Goal: Task Accomplishment & Management: Manage account settings

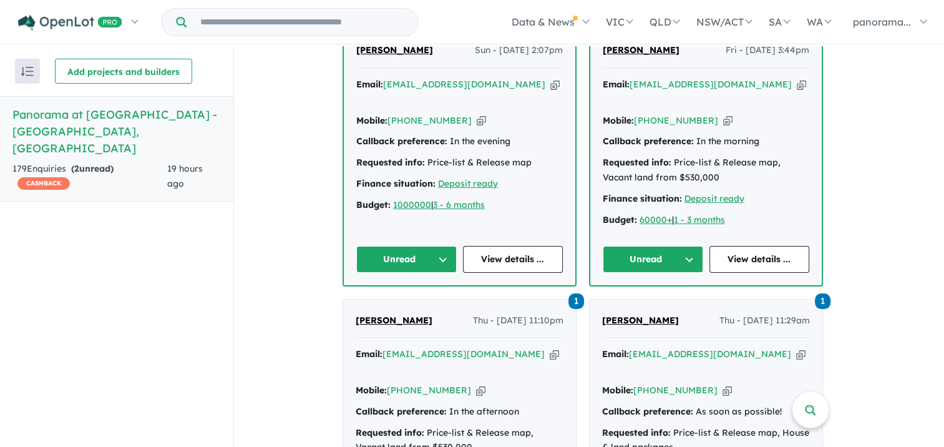
scroll to position [499, 0]
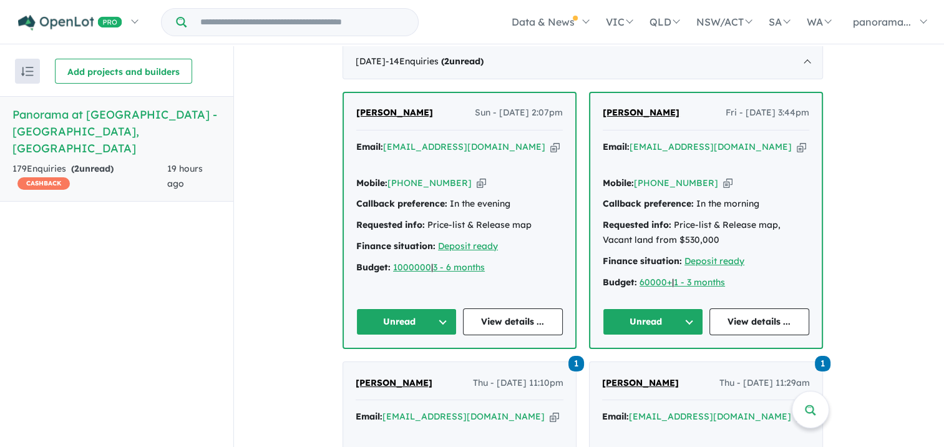
click at [397, 320] on button "Unread" at bounding box center [406, 321] width 100 height 27
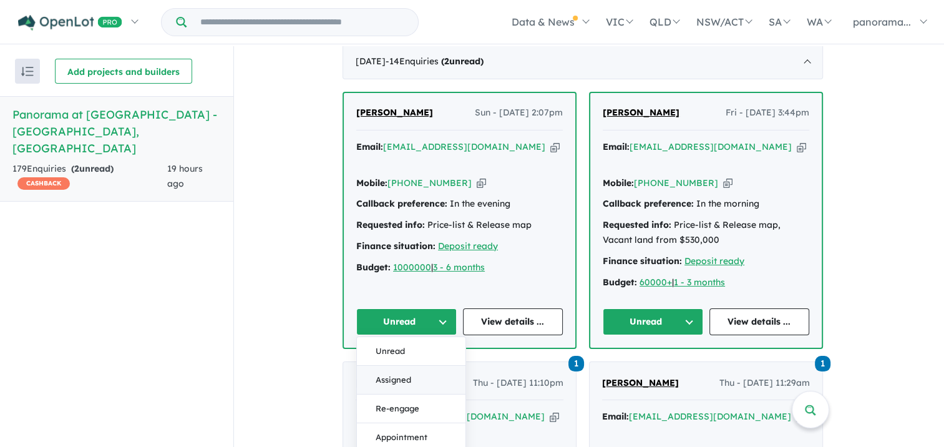
click at [399, 369] on button "Assigned" at bounding box center [411, 380] width 109 height 29
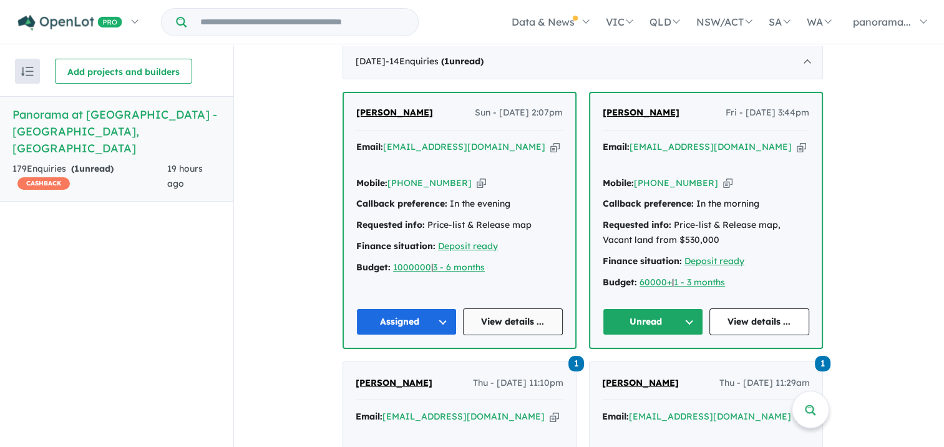
click at [495, 313] on link "View details ..." at bounding box center [513, 321] width 100 height 27
click at [661, 308] on button "Unread" at bounding box center [653, 321] width 100 height 27
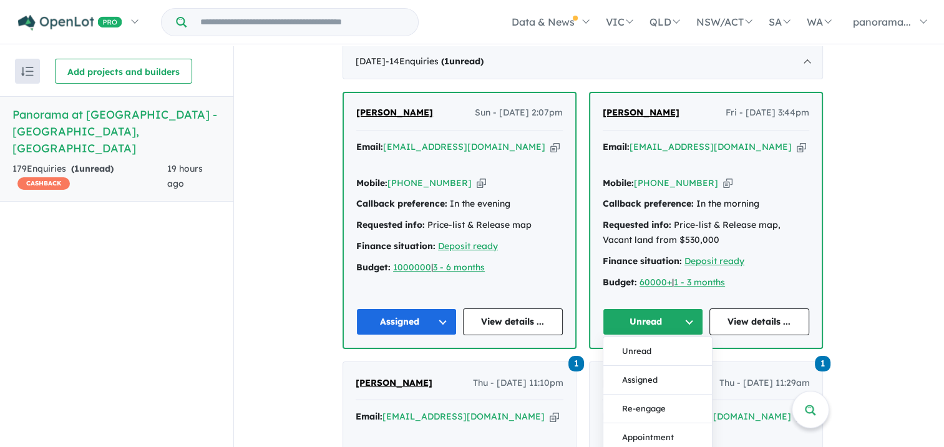
click at [656, 377] on button "Assigned" at bounding box center [657, 380] width 109 height 29
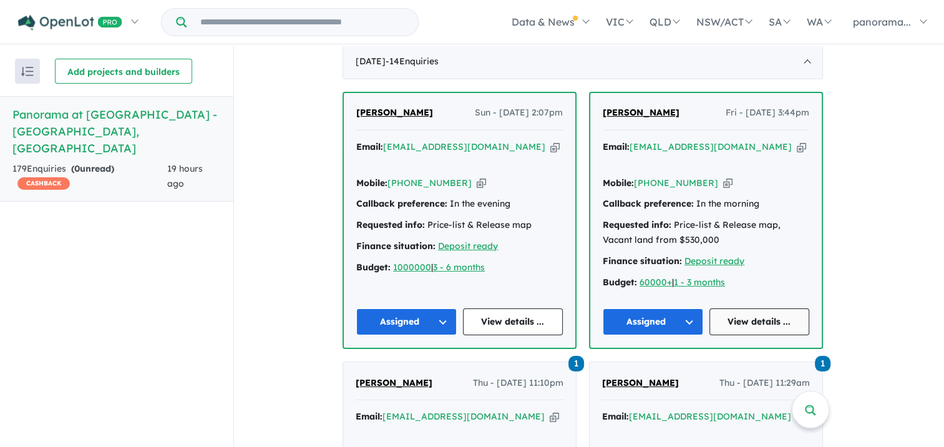
click at [737, 319] on link "View details ..." at bounding box center [760, 321] width 100 height 27
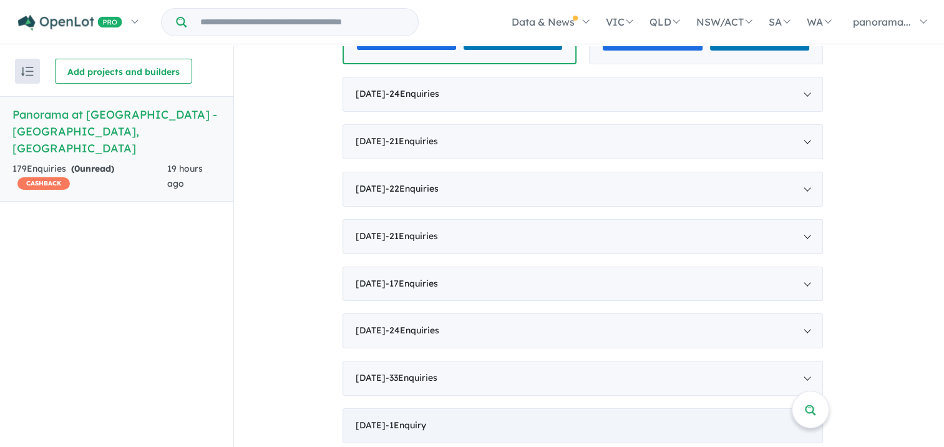
scroll to position [2277, 0]
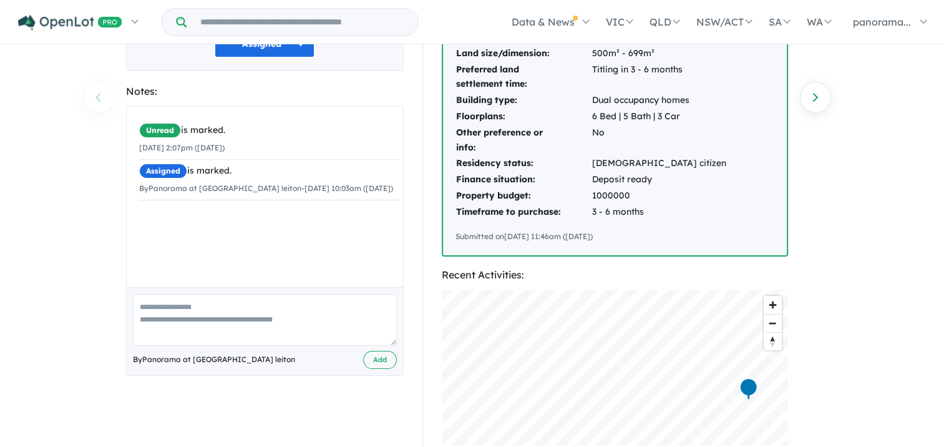
scroll to position [250, 0]
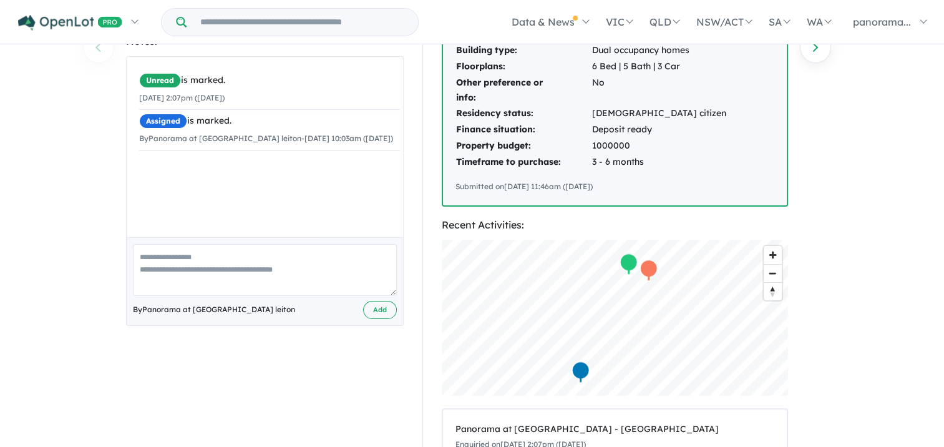
click at [213, 282] on textarea at bounding box center [265, 270] width 264 height 52
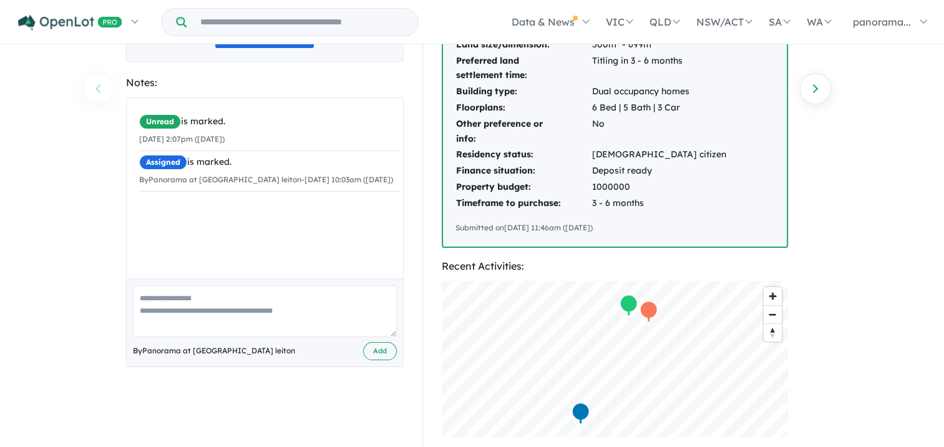
scroll to position [187, 0]
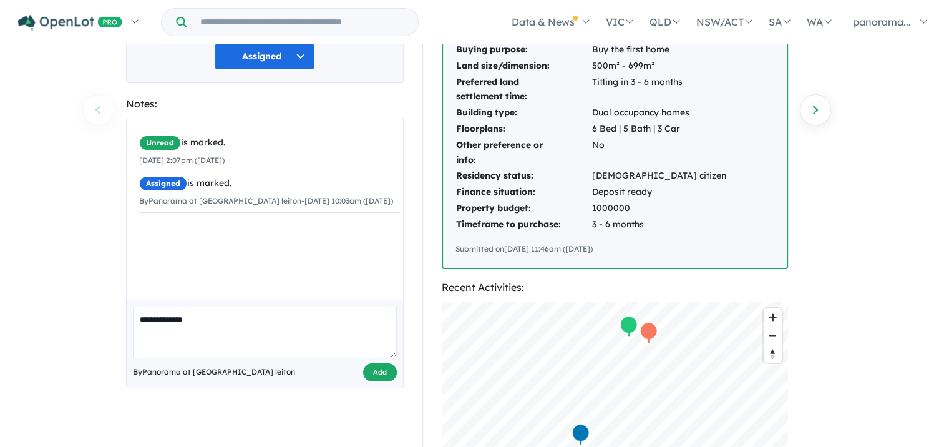
type textarea "**********"
click at [389, 372] on button "Add" at bounding box center [380, 372] width 34 height 18
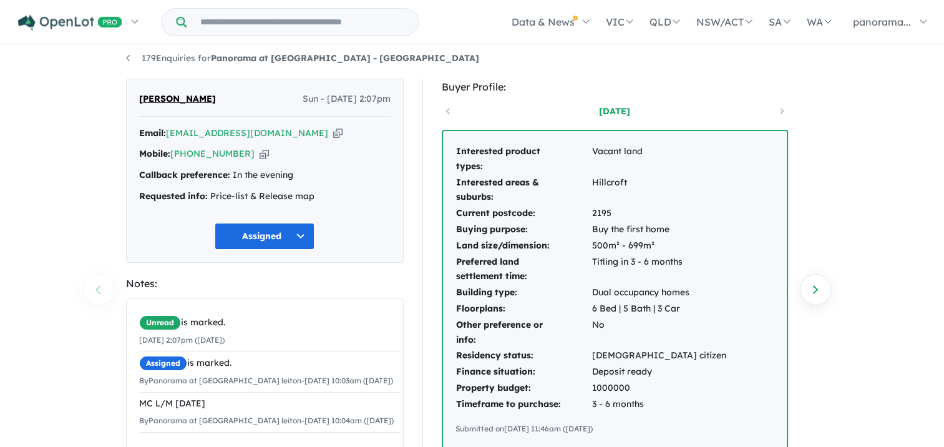
scroll to position [0, 0]
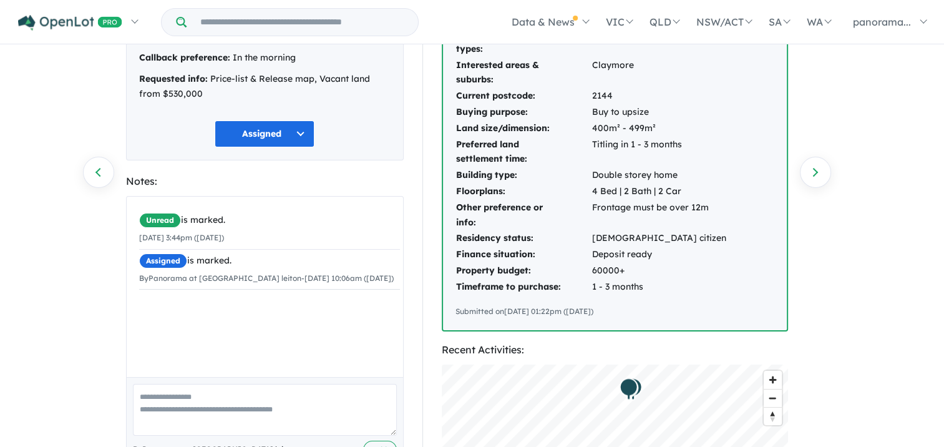
scroll to position [187, 0]
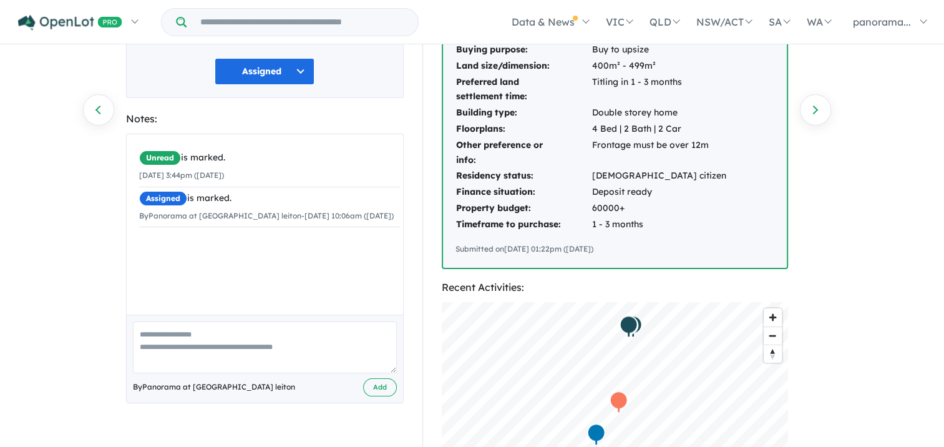
click at [194, 356] on textarea at bounding box center [265, 347] width 264 height 52
type textarea "**********"
click at [386, 388] on button "Add" at bounding box center [380, 387] width 34 height 18
